Goal: Navigation & Orientation: Find specific page/section

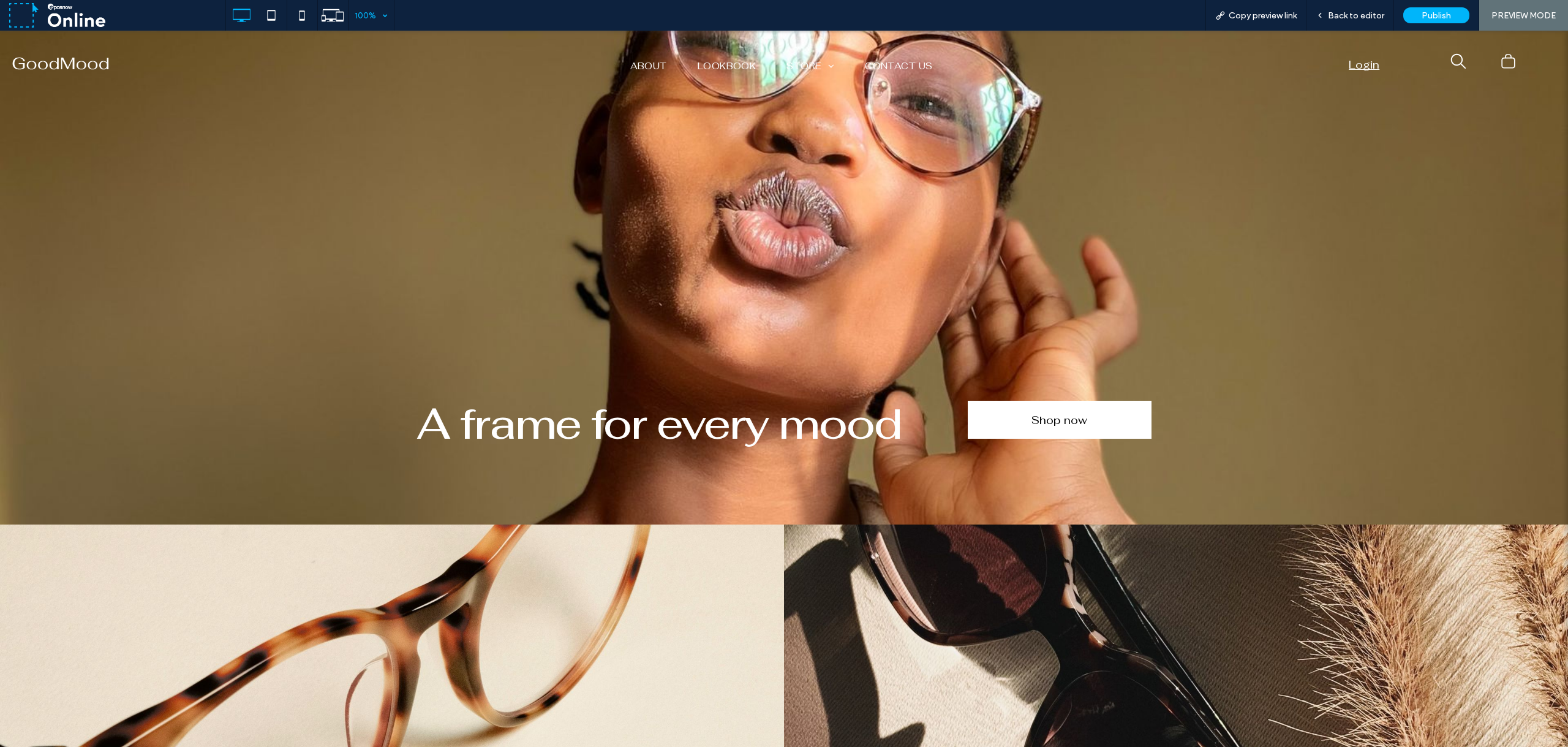
click at [377, 16] on div "100%" at bounding box center [365, 15] width 34 height 31
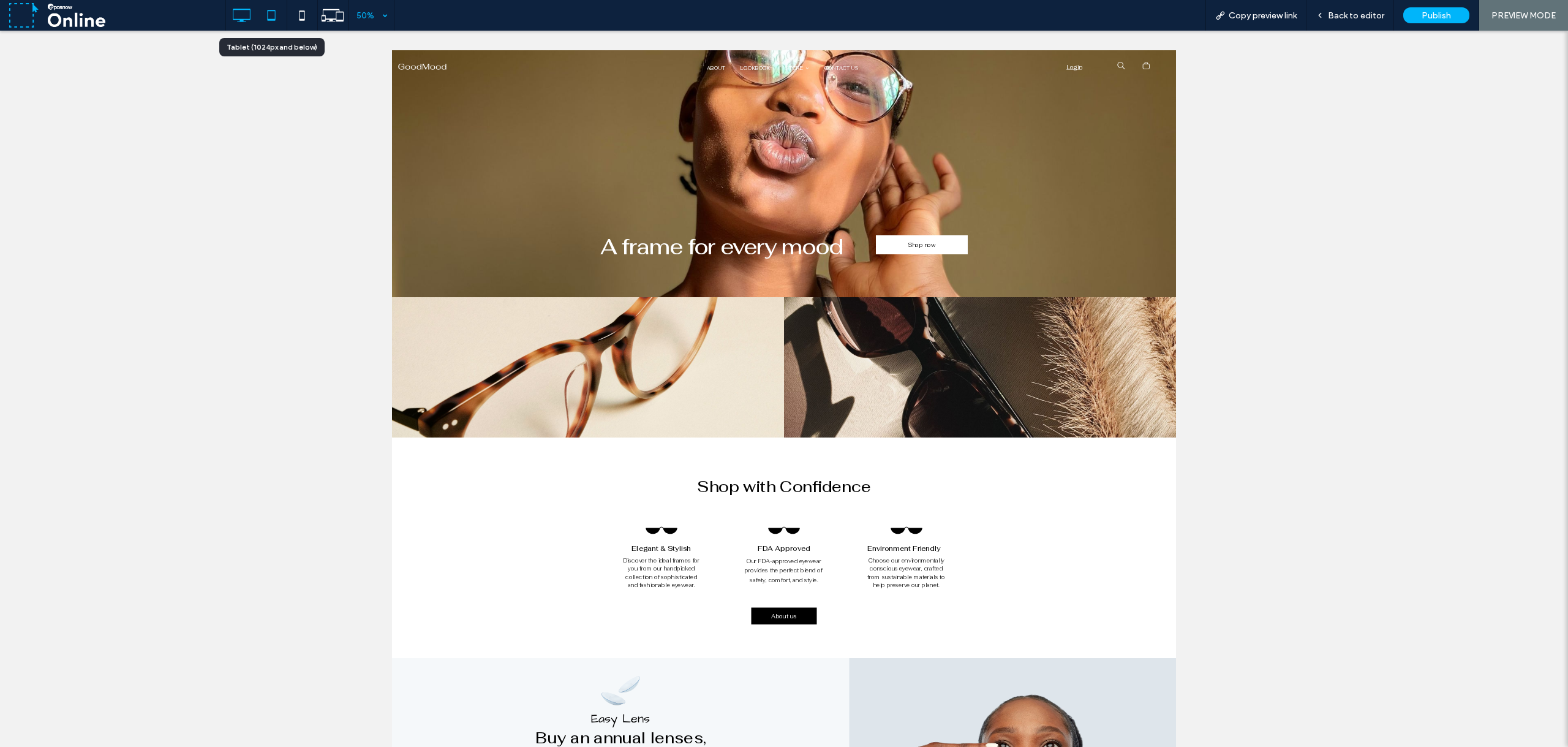
click at [279, 15] on icon at bounding box center [271, 15] width 25 height 25
